Goal: Browse casually: Explore the website without a specific task or goal

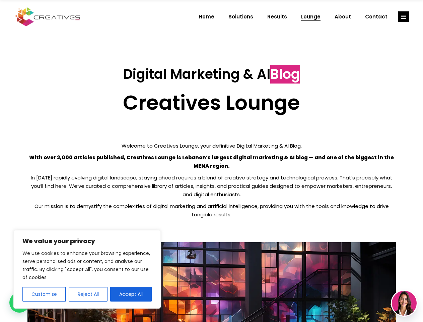
click at [212, 161] on p "With over 2,000 articles published, Creatives Lounge is Lebanon’s largest digit…" at bounding box center [211, 161] width 369 height 17
click at [44, 294] on button "Customise" at bounding box center [44, 294] width 44 height 15
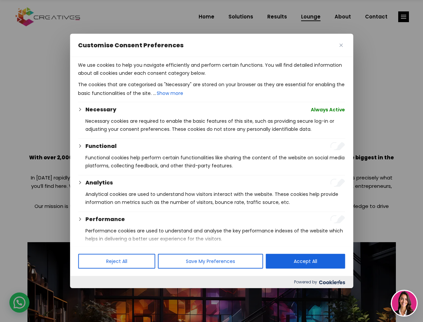
click at [88, 294] on div at bounding box center [211, 161] width 423 height 322
click at [131, 77] on p "We use cookies to help you navigate efficiently and perform certain functions. …" at bounding box center [211, 69] width 267 height 16
click at [404, 17] on div at bounding box center [211, 161] width 423 height 322
click at [405, 303] on img at bounding box center [404, 303] width 25 height 25
